Goal: Check status: Check status

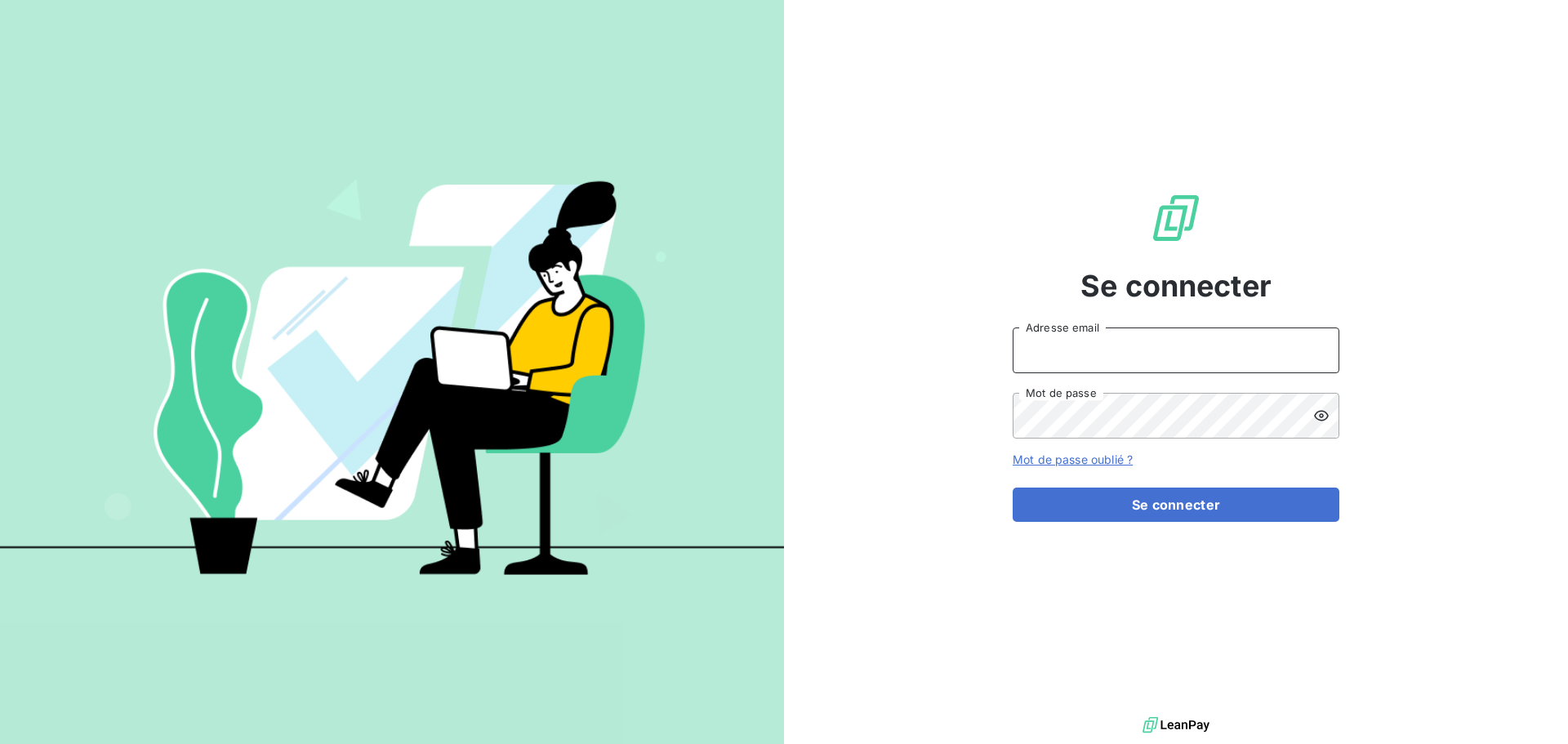
click at [1032, 355] on input "Adresse email" at bounding box center [1176, 350] width 327 height 45
type input "[PERSON_NAME][EMAIL_ADDRESS][PERSON_NAME][DOMAIN_NAME]"
click at [1012, 487] on button "Se connecter" at bounding box center [1176, 504] width 327 height 34
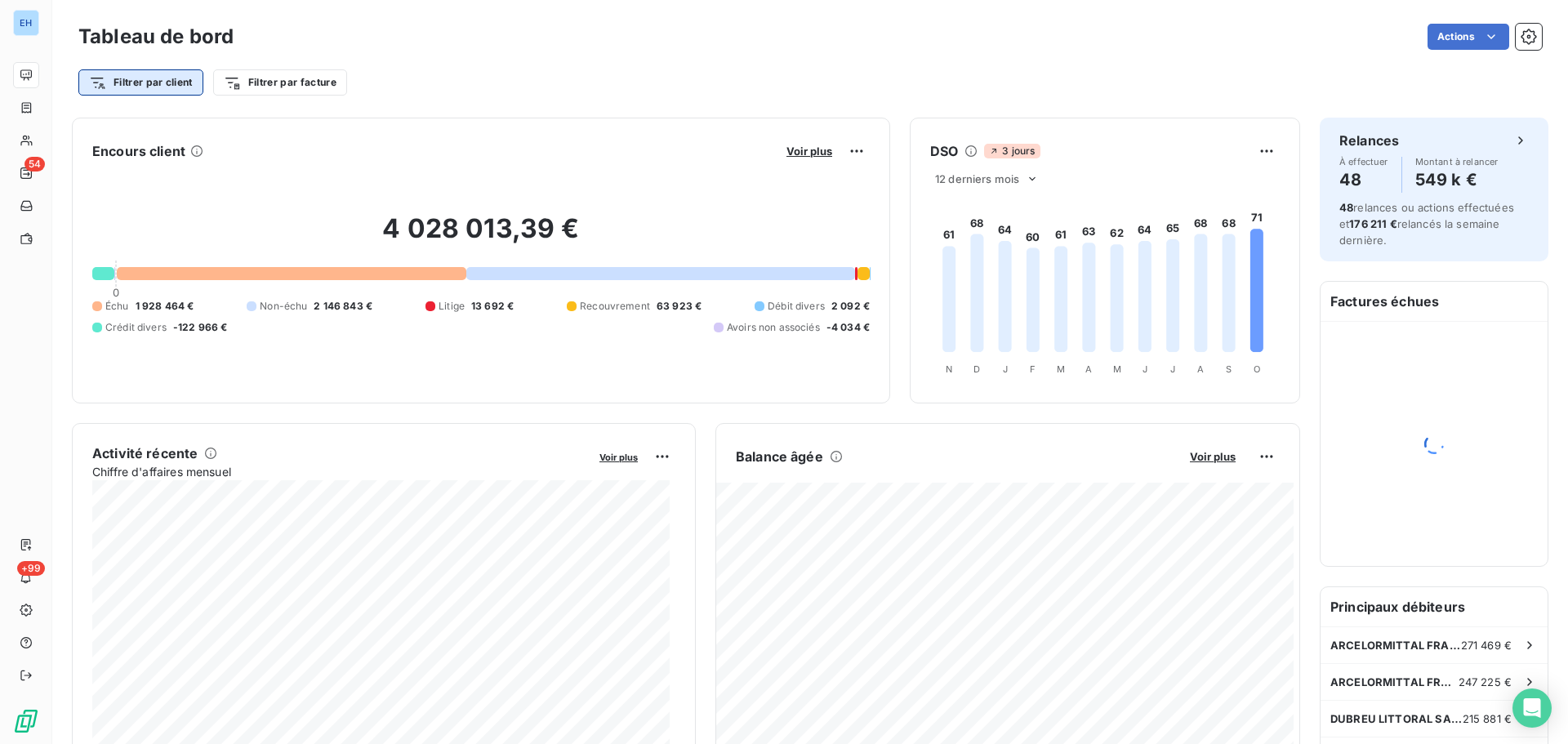
click at [144, 89] on html "EH 54 +99 Tableau de bord Actions Filtrer par client Filtrer par facture Encour…" at bounding box center [784, 372] width 1568 height 744
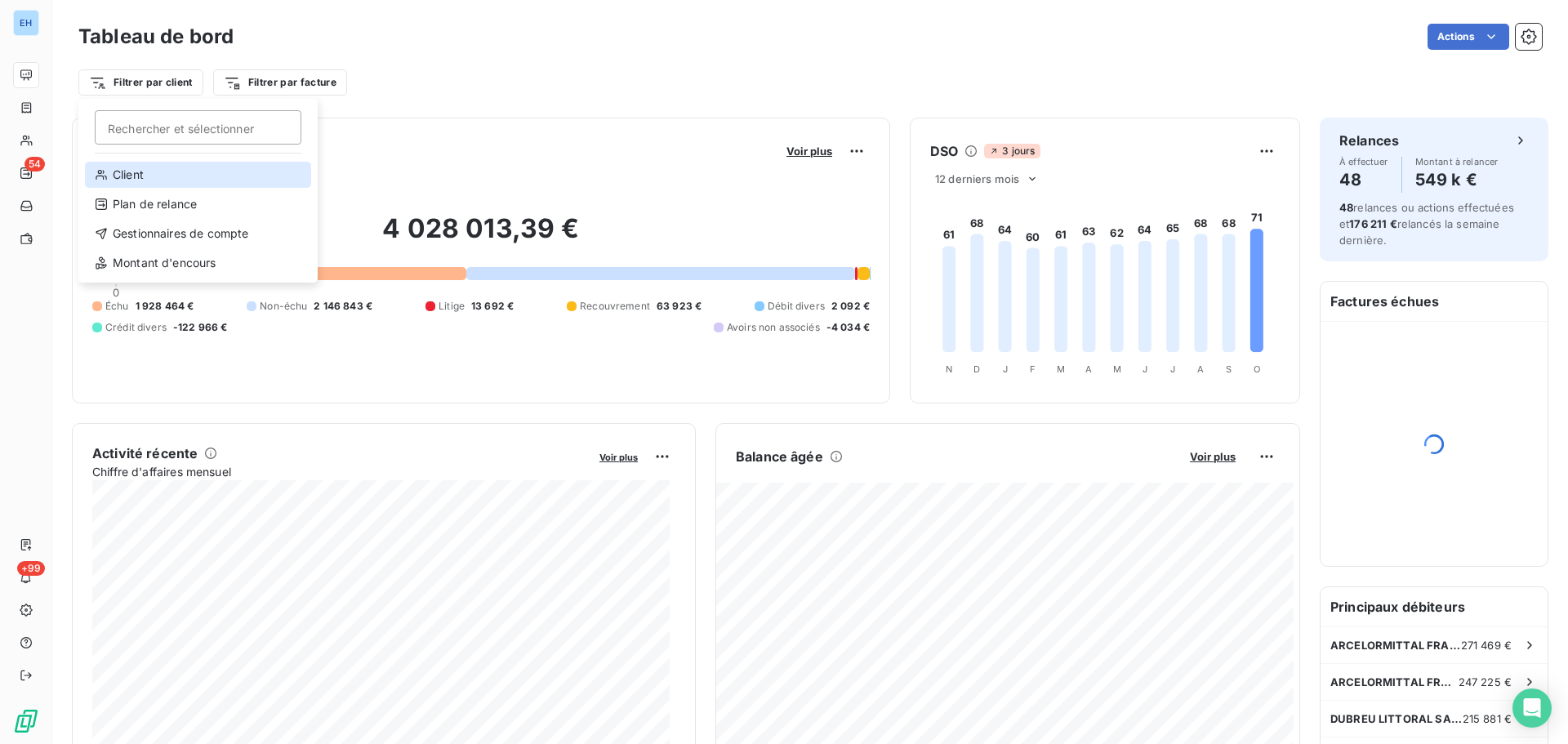
click at [142, 170] on div "Client" at bounding box center [197, 175] width 226 height 26
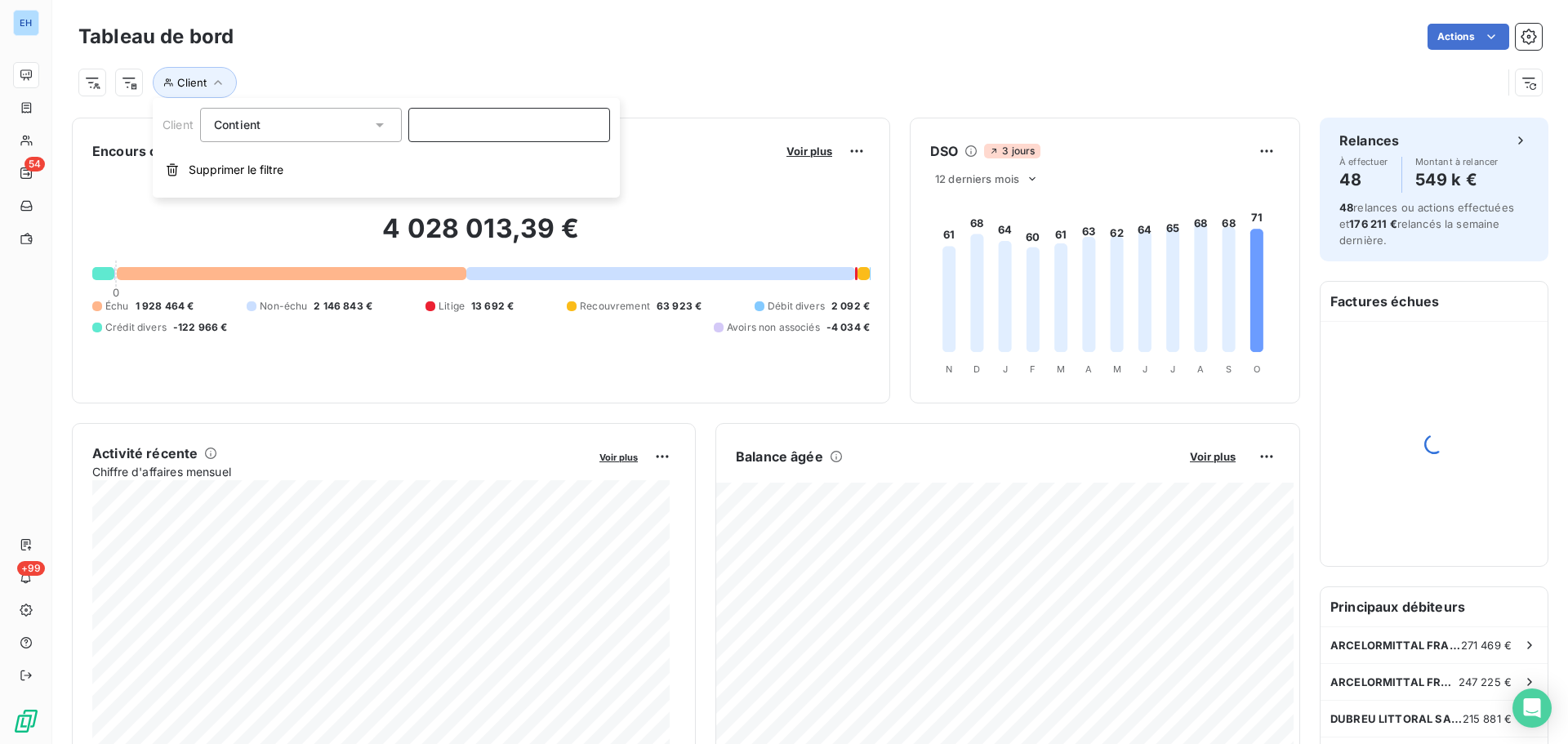
click at [447, 114] on input at bounding box center [509, 124] width 202 height 34
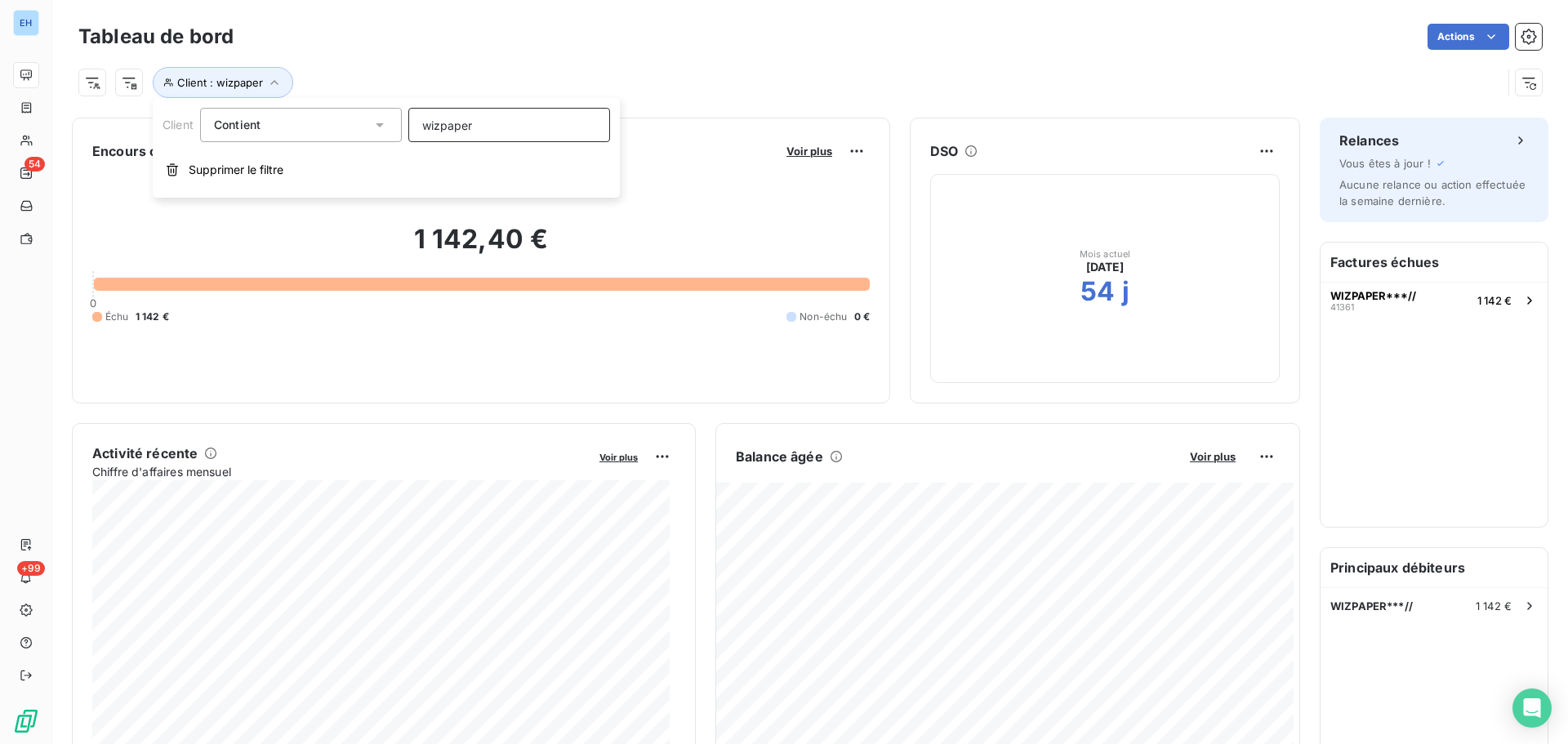
type input "wizpaper"
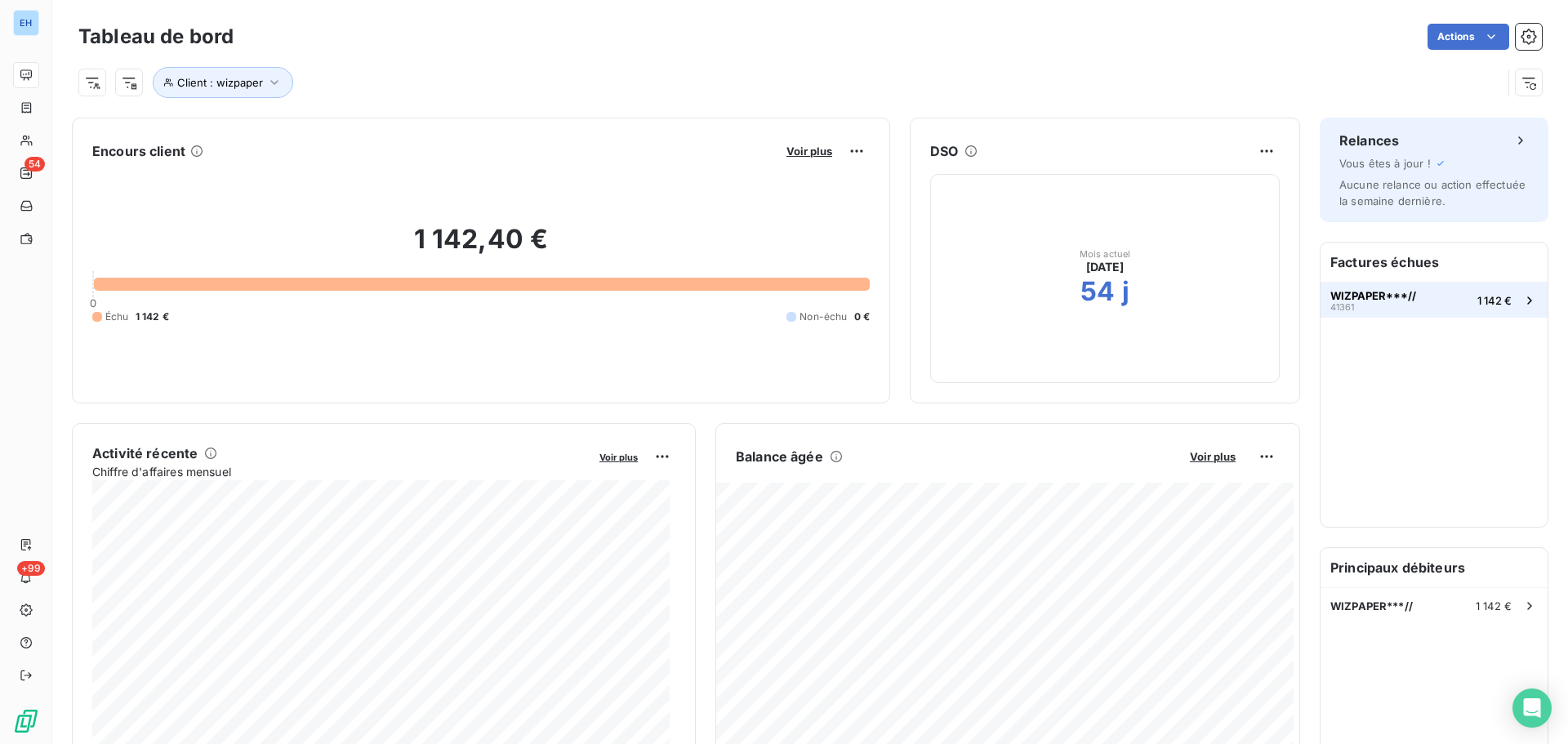
click at [1347, 303] on div "WIZPAPER***// 41361" at bounding box center [1373, 300] width 86 height 23
